Goal: Find specific page/section: Find specific page/section

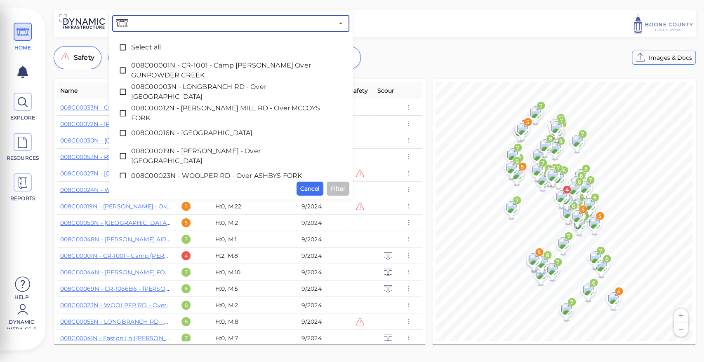
click at [278, 24] on input "text" at bounding box center [231, 24] width 204 height 12
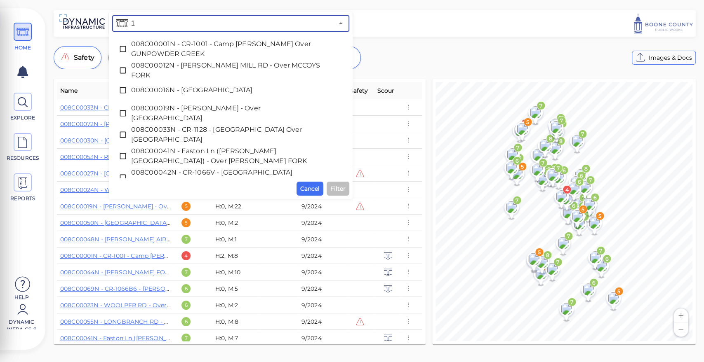
type input "19"
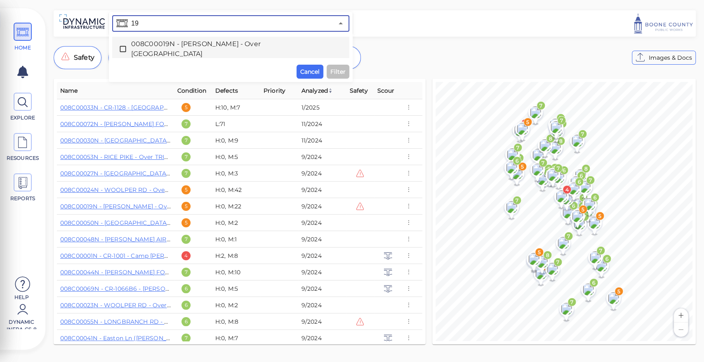
click at [246, 50] on span "008C00019N - BENDER RD - Over BIG BONE CREEK" at bounding box center [230, 49] width 199 height 20
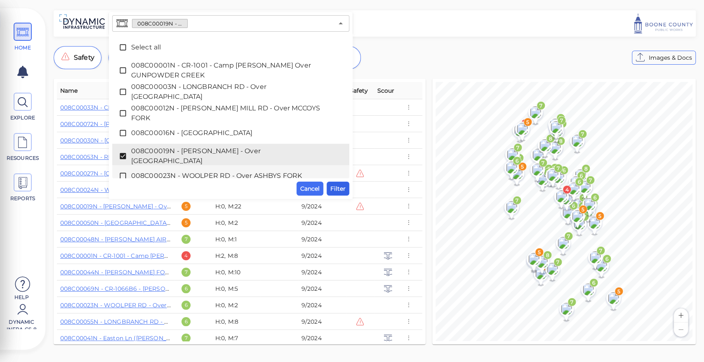
click at [340, 190] on span "Filter" at bounding box center [337, 189] width 15 height 10
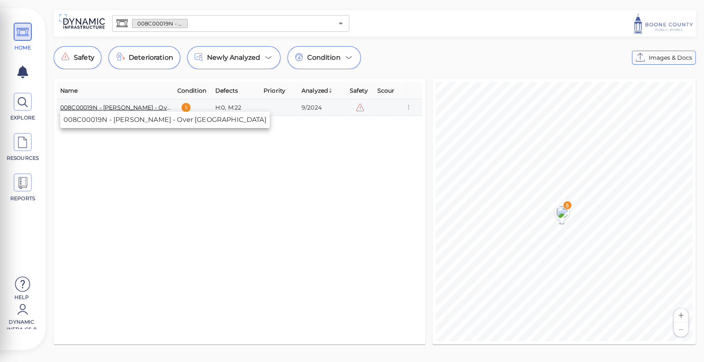
click at [127, 108] on link "008C00019N - BENDER RD - Over BIG BONE CREEK" at bounding box center [149, 107] width 178 height 7
